Goal: Book appointment/travel/reservation

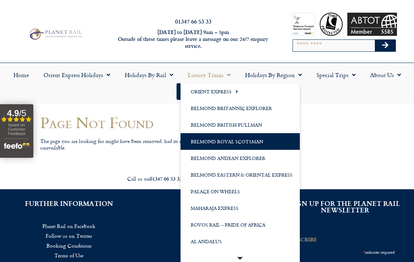
click at [222, 142] on link "Belmond Royal Scotsman" at bounding box center [240, 141] width 119 height 17
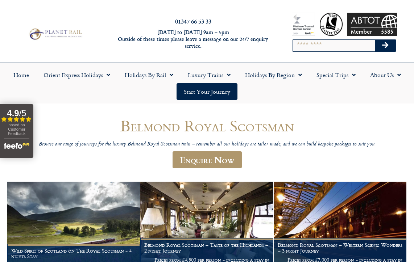
drag, startPoint x: 413, startPoint y: 108, endPoint x: 408, endPoint y: 117, distance: 10.9
click at [408, 117] on div "Belmond Royal Scotsman Browse our range of journeys for the luxury Belmond Roya…" at bounding box center [207, 241] width 414 height 274
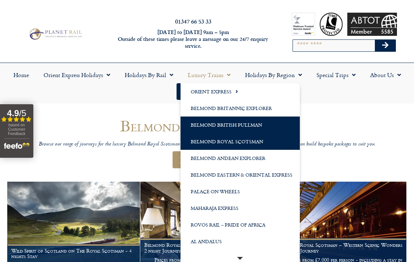
click at [227, 124] on link "Belmond British Pullman" at bounding box center [240, 125] width 119 height 17
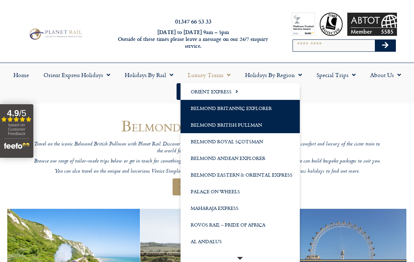
click at [213, 106] on link "Belmond Britannic Explorer" at bounding box center [240, 108] width 119 height 17
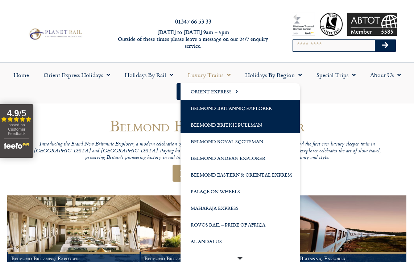
click at [268, 123] on link "Belmond British Pullman" at bounding box center [240, 125] width 119 height 17
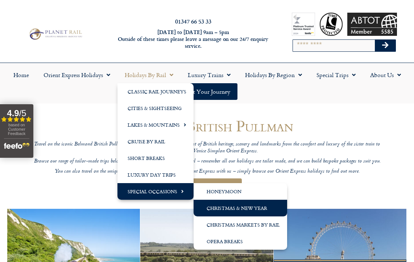
click at [257, 209] on link "Christmas & New Year" at bounding box center [241, 208] width 94 height 17
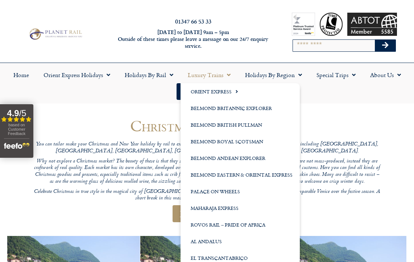
click at [203, 74] on link "Luxury Trains" at bounding box center [209, 75] width 57 height 17
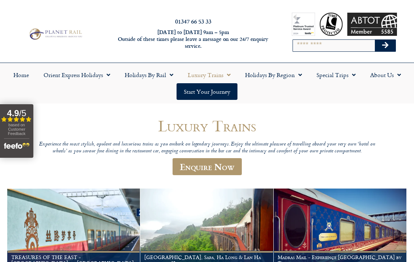
scroll to position [459, 0]
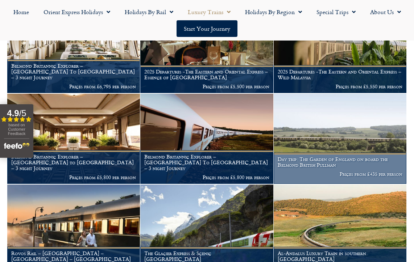
click at [358, 162] on h1 "Day trip: The Garden of England on board the Belmond British Pullman" at bounding box center [340, 163] width 125 height 12
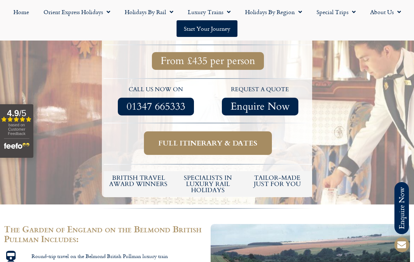
scroll to position [230, 0]
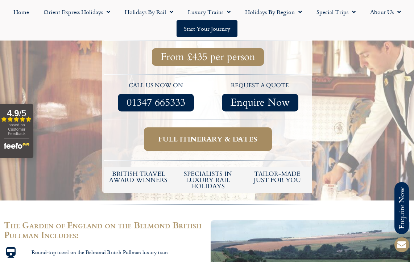
click at [236, 135] on span "Full itinerary & dates" at bounding box center [207, 139] width 99 height 9
click at [222, 135] on span "Full itinerary & dates" at bounding box center [207, 139] width 99 height 9
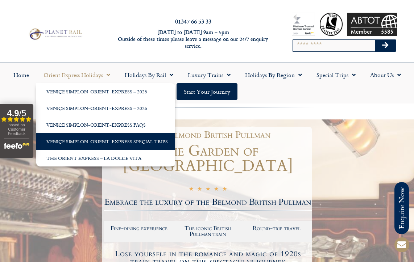
click at [106, 144] on link "Venice Simplon-Orient-Express Special Trips" at bounding box center [105, 141] width 139 height 17
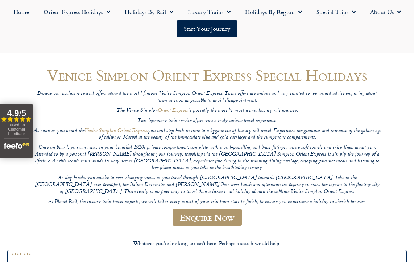
scroll to position [70, 0]
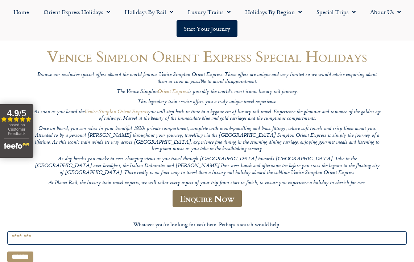
click at [186, 193] on link "Enquire Now" at bounding box center [207, 198] width 69 height 17
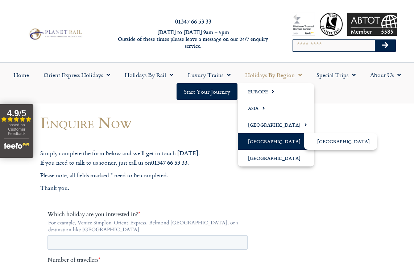
click at [277, 141] on link "[GEOGRAPHIC_DATA]" at bounding box center [276, 141] width 77 height 17
